Goal: Register for event/course

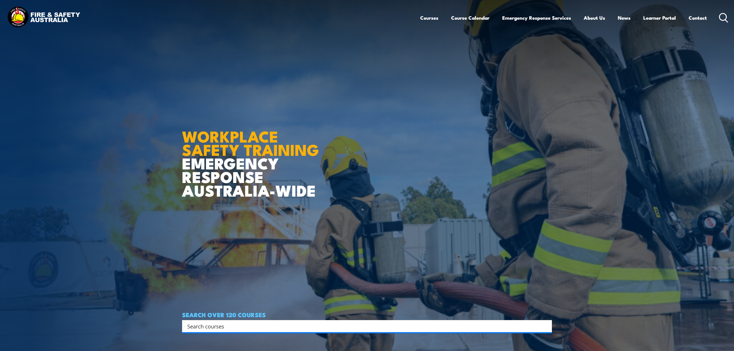
click at [217, 327] on input "Search input" at bounding box center [363, 326] width 352 height 9
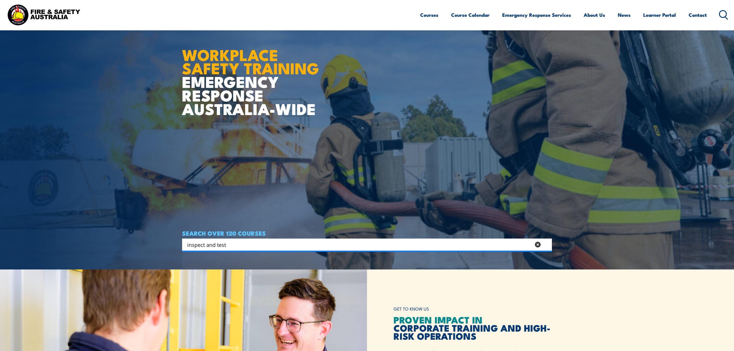
scroll to position [270, 0]
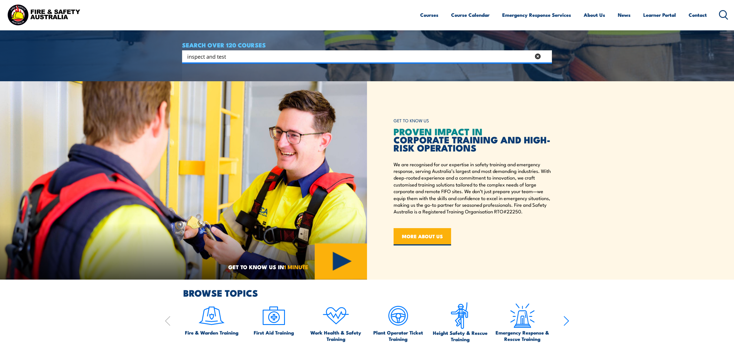
type input "inspect and test"
click at [249, 74] on span at bounding box center [367, 81] width 367 height 27
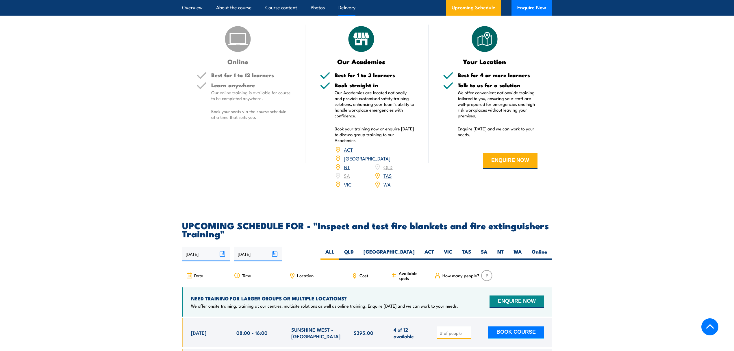
scroll to position [886, 0]
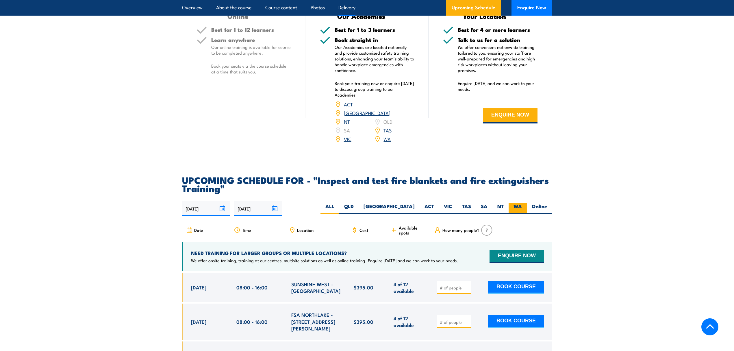
click at [522, 214] on label "WA" at bounding box center [518, 208] width 18 height 11
click at [522, 207] on input "WA" at bounding box center [524, 205] width 4 height 4
radio input "true"
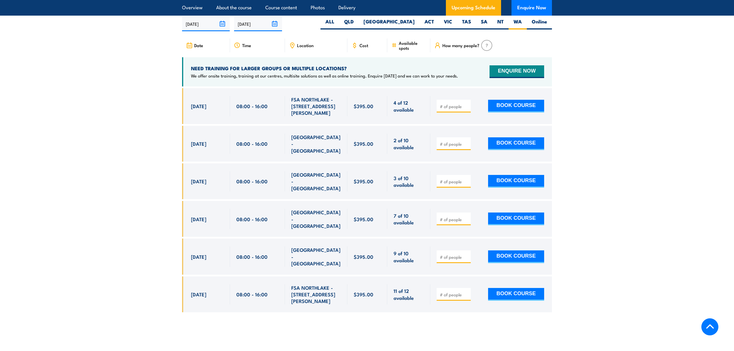
scroll to position [1074, 0]
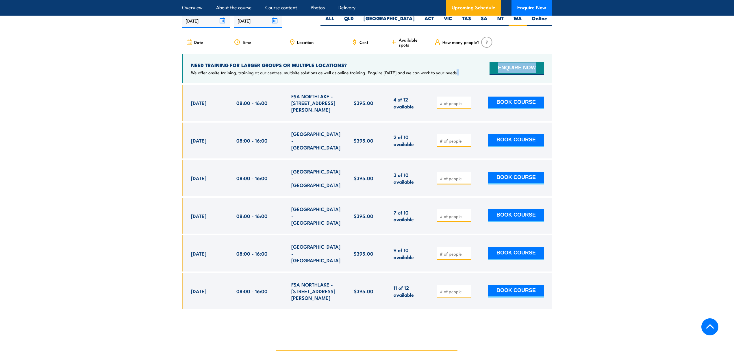
drag, startPoint x: 190, startPoint y: 112, endPoint x: 468, endPoint y: 86, distance: 279.4
click at [468, 86] on div "Date Time Location Cost" at bounding box center [367, 176] width 370 height 282
click at [468, 83] on div "NEED TRAINING FOR LARGER GROUPS OR MULTIPLE LOCATIONS? We offer onsite training…" at bounding box center [367, 68] width 370 height 29
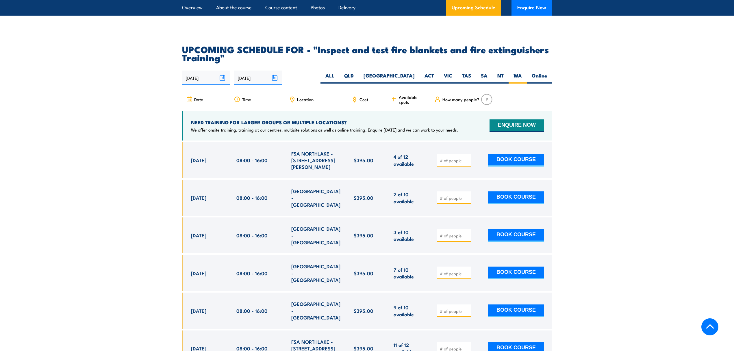
scroll to position [1036, 0]
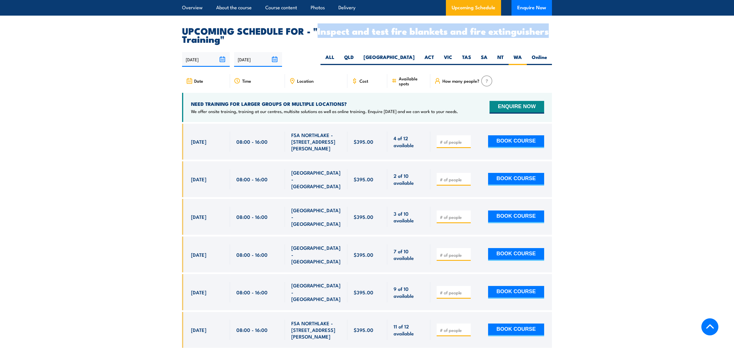
drag, startPoint x: 317, startPoint y: 45, endPoint x: 553, endPoint y: 44, distance: 235.9
click at [553, 44] on section "UPCOMING SCHEDULE FOR - "Inspect and test fire blankets and fire extinguishers …" at bounding box center [367, 192] width 734 height 330
click at [557, 46] on section "UPCOMING SCHEDULE FOR - "Inspect and test fire blankets and fire extinguishers …" at bounding box center [367, 192] width 734 height 330
